Goal: Transaction & Acquisition: Obtain resource

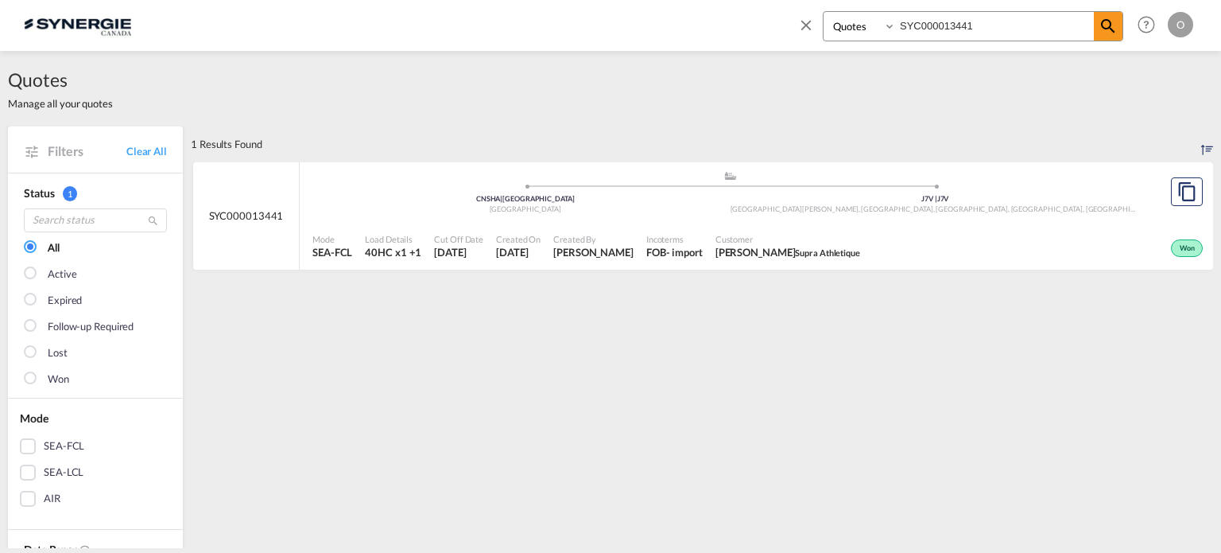
select select "Quotes"
drag, startPoint x: 1009, startPoint y: 25, endPoint x: 717, endPoint y: 35, distance: 292.0
click at [717, 35] on div "Bookings Quotes Enquiries SYC000013441 Help Resources Product Release O My Prof…" at bounding box center [611, 24] width 1174 height 49
type input "SYC000013821"
click at [1110, 21] on md-icon "icon-magnify" at bounding box center [1108, 26] width 19 height 19
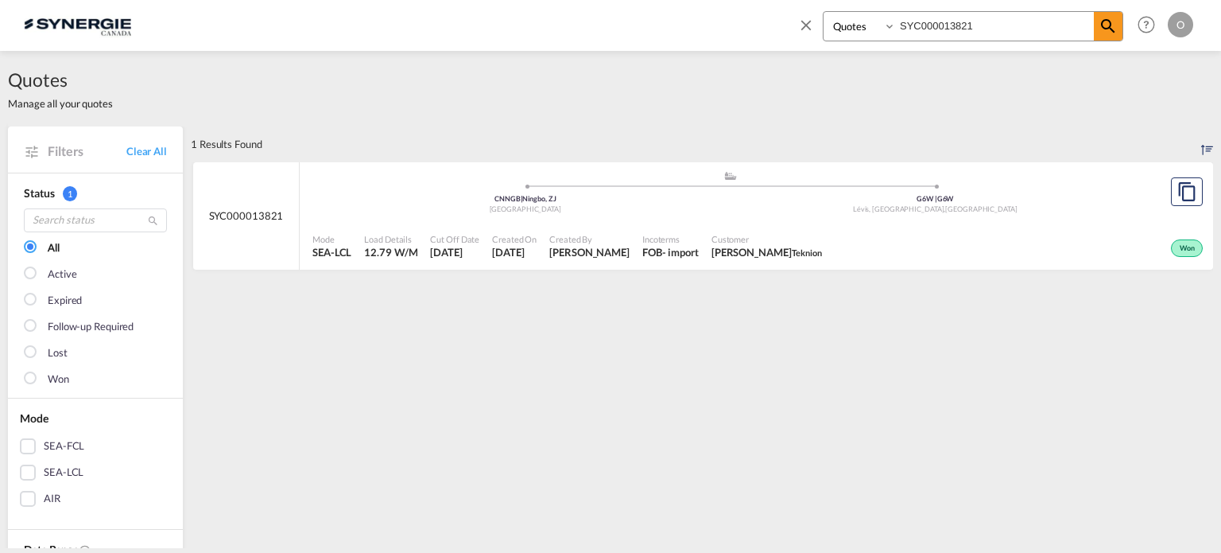
click at [693, 248] on div "- import" at bounding box center [680, 252] width 37 height 14
click at [686, 243] on span "Incoterms" at bounding box center [670, 239] width 56 height 12
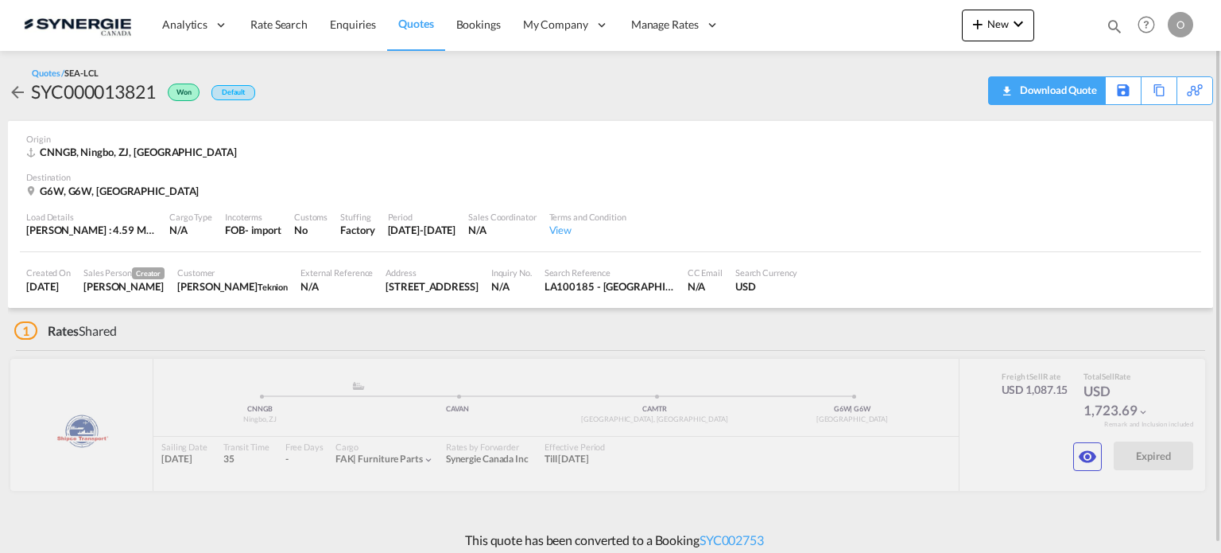
click at [1075, 86] on div "Download Quote" at bounding box center [1056, 89] width 81 height 25
